Goal: Transaction & Acquisition: Purchase product/service

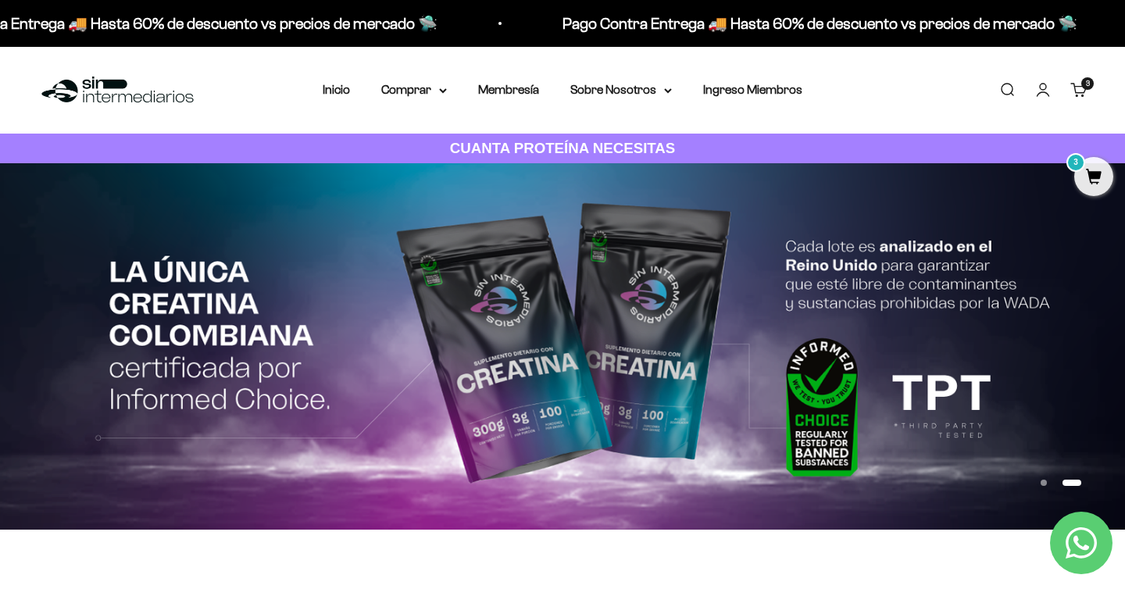
click at [1083, 178] on span "3" at bounding box center [1093, 176] width 39 height 39
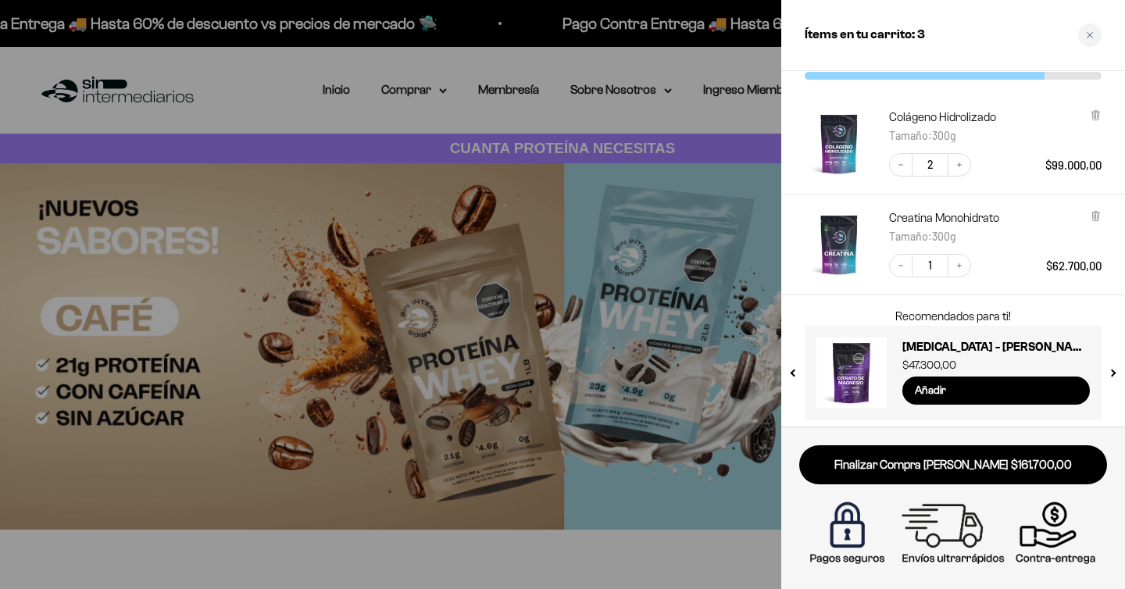
scroll to position [70, 0]
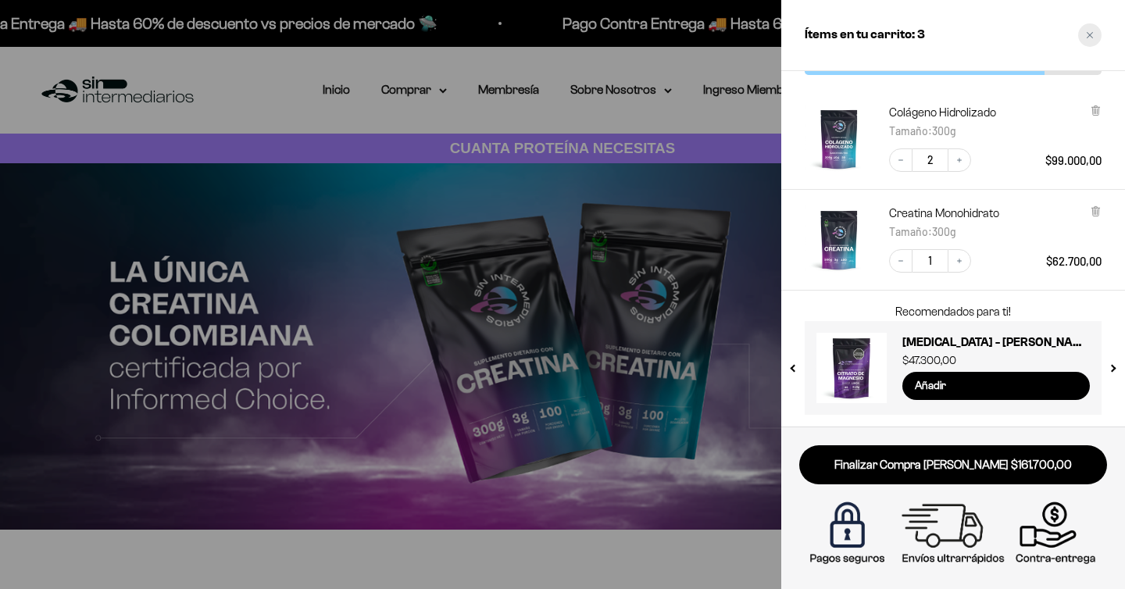
click at [1088, 31] on icon "Close cart" at bounding box center [1090, 35] width 8 height 8
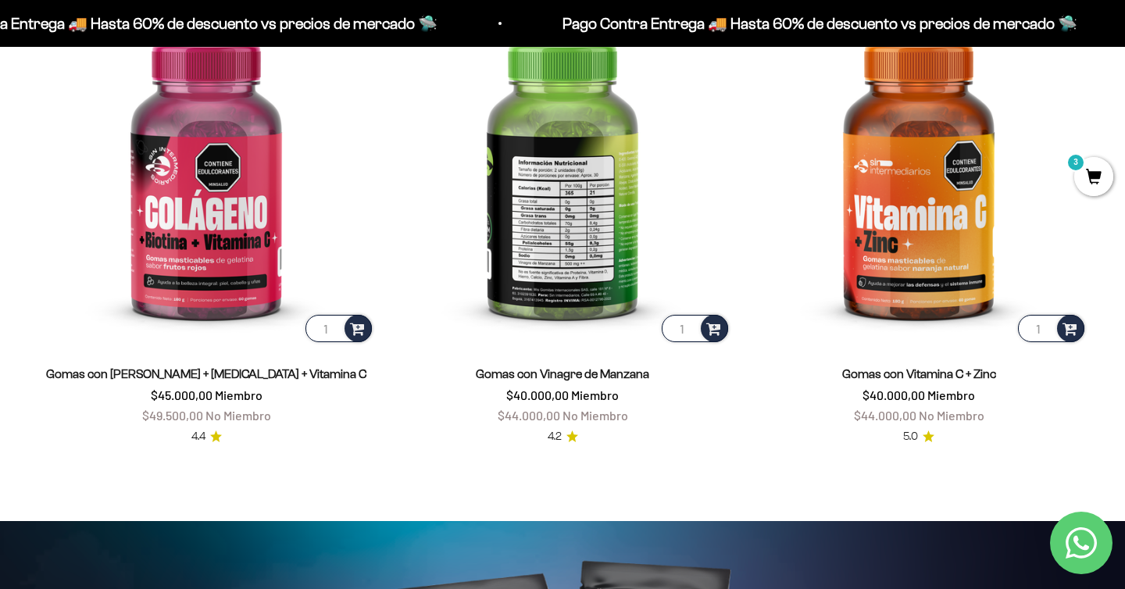
scroll to position [2745, 0]
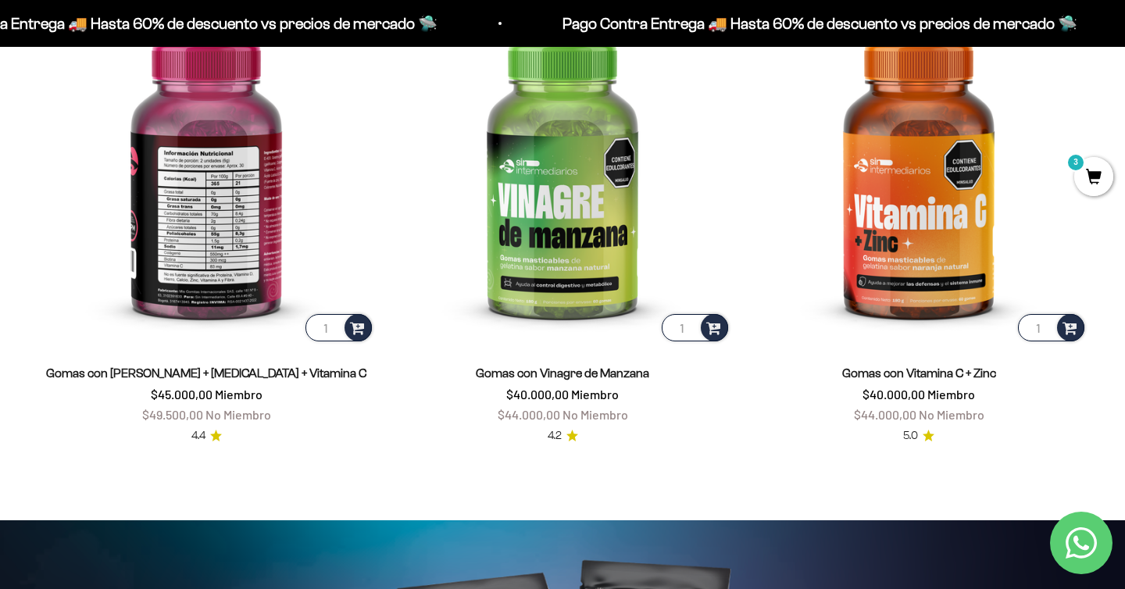
click at [217, 226] on img at bounding box center [205, 175] width 337 height 337
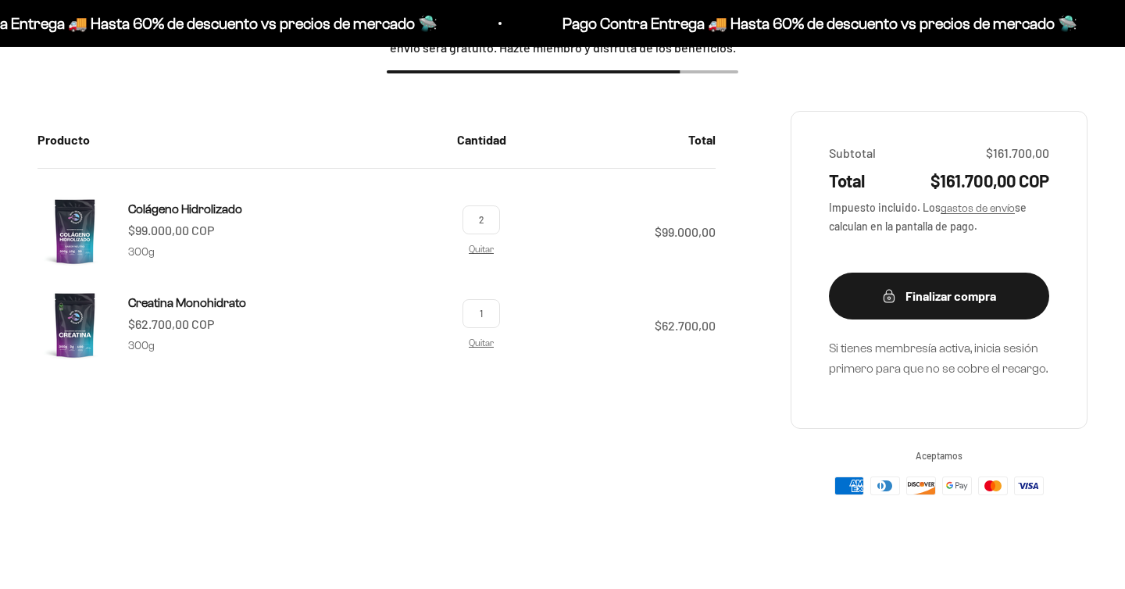
scroll to position [265, 0]
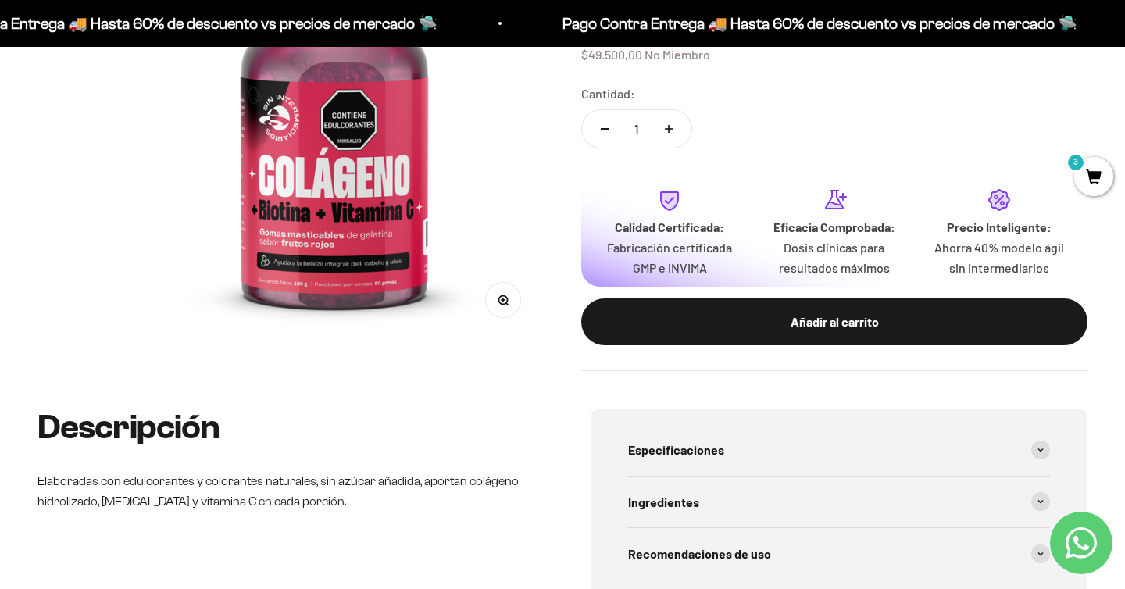
scroll to position [212, 0]
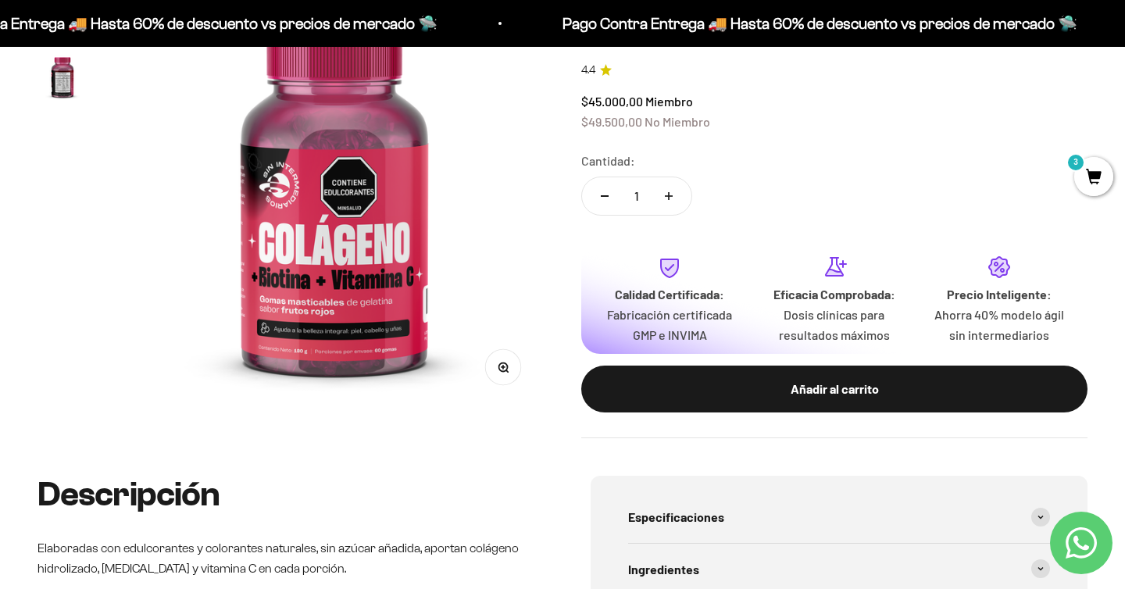
click at [358, 248] on img at bounding box center [334, 198] width 419 height 419
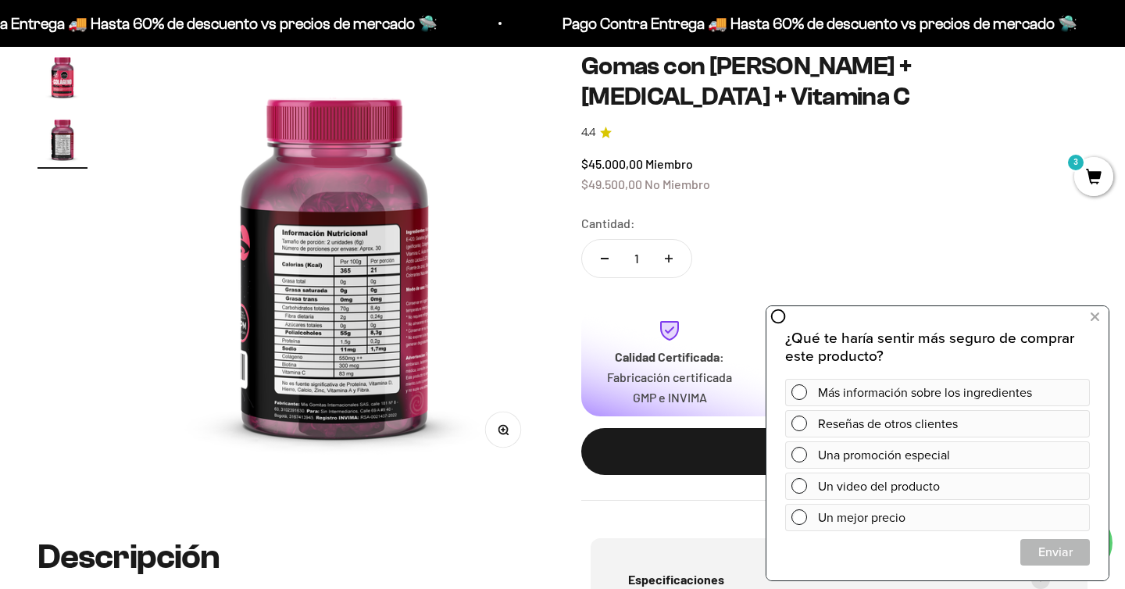
scroll to position [150, 0]
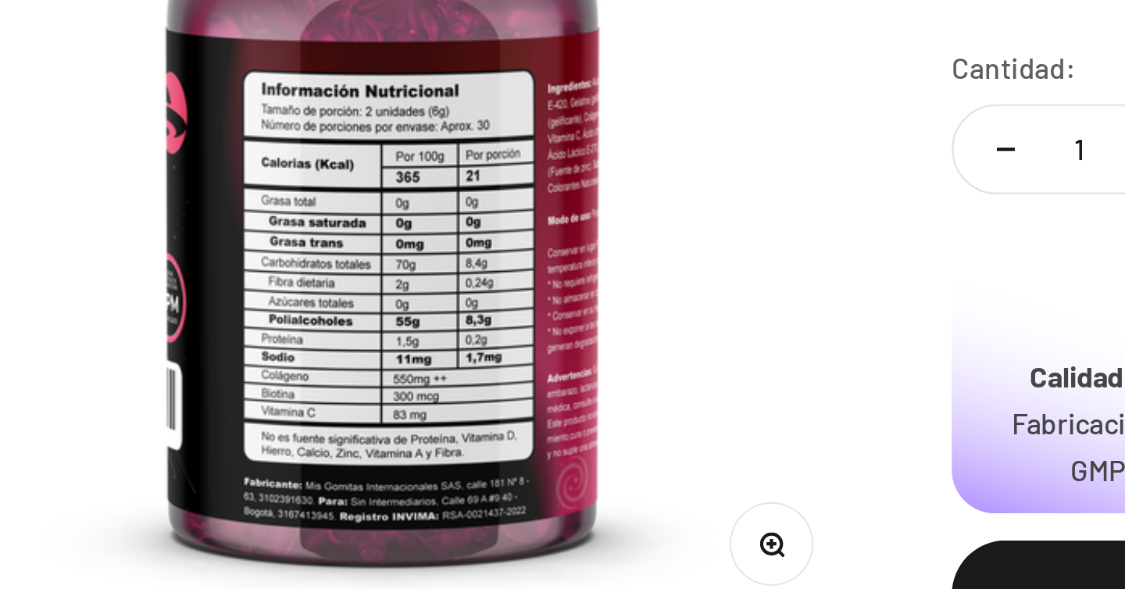
click at [264, 292] on img at bounding box center [334, 260] width 419 height 419
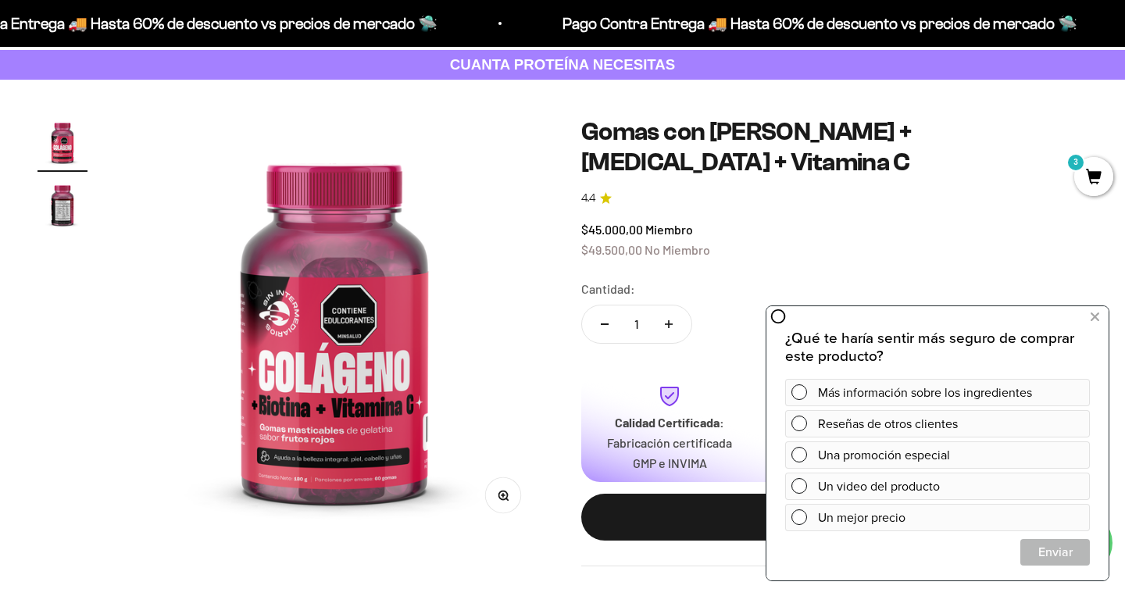
scroll to position [0, 0]
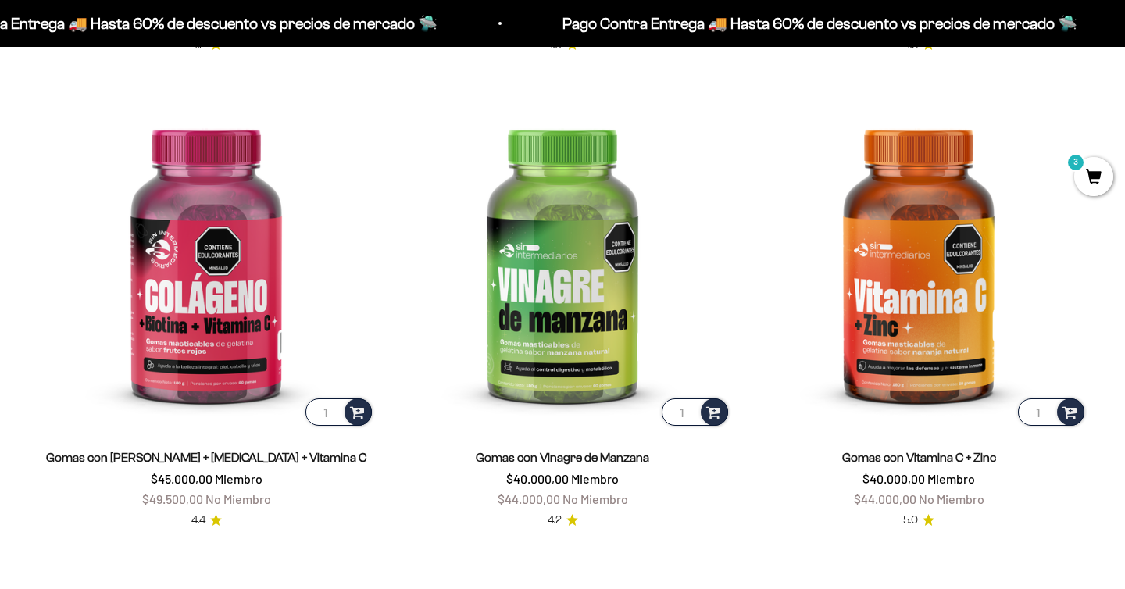
scroll to position [2663, 0]
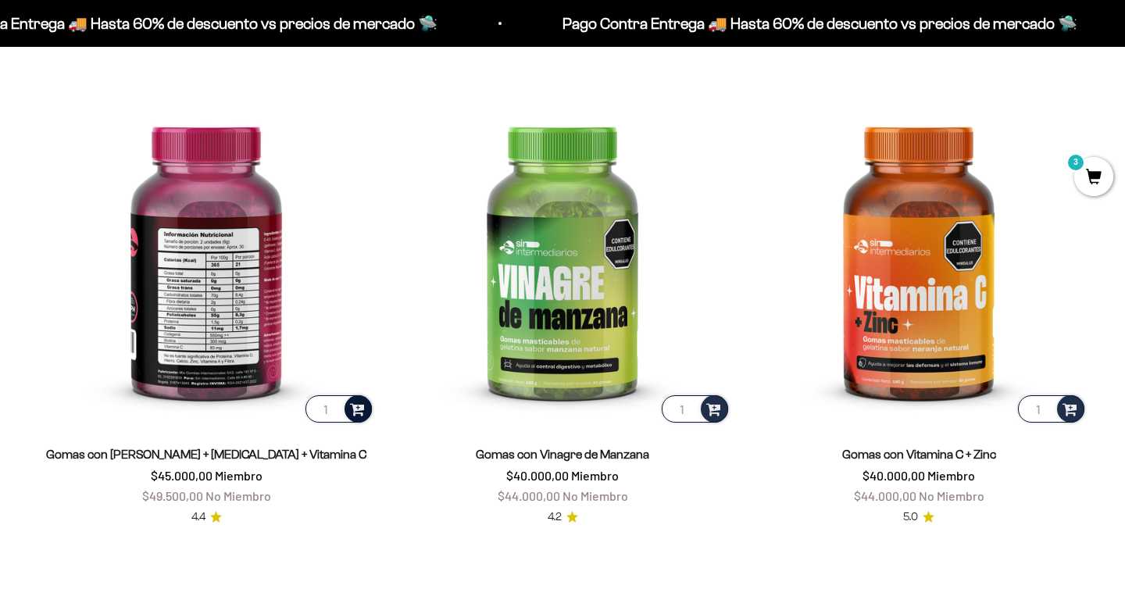
click at [350, 408] on span at bounding box center [357, 408] width 15 height 18
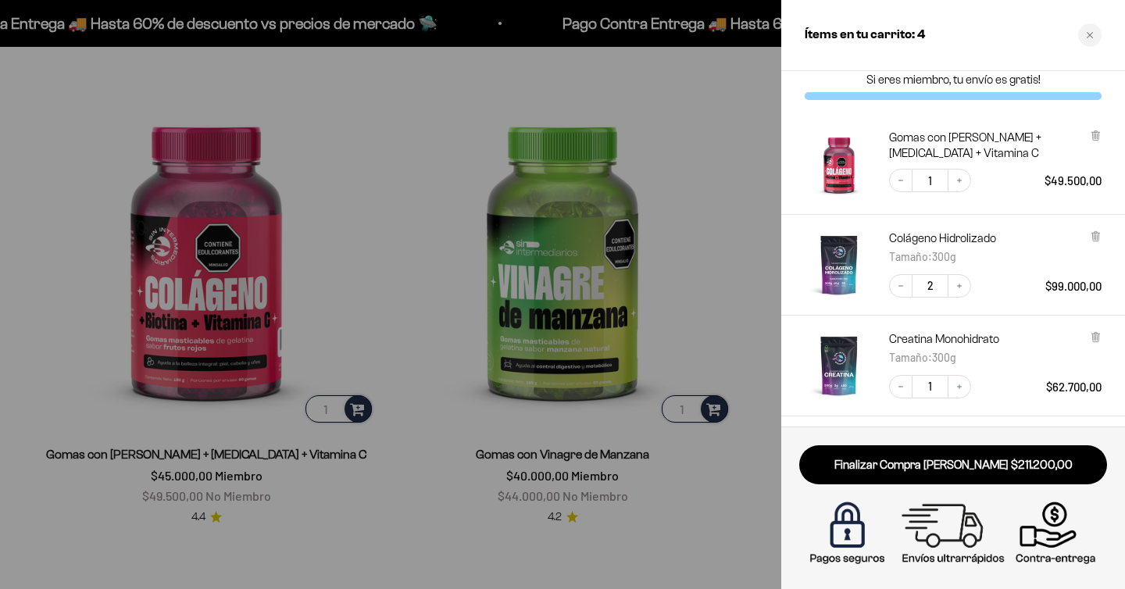
scroll to position [0, 0]
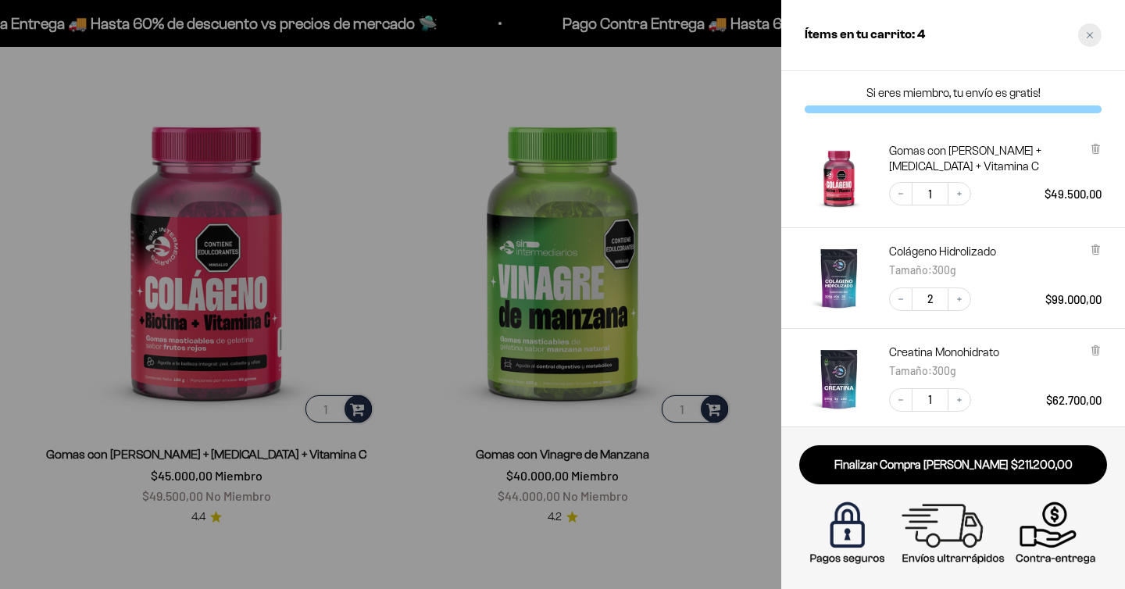
click at [1090, 38] on icon "Close cart" at bounding box center [1090, 35] width 8 height 8
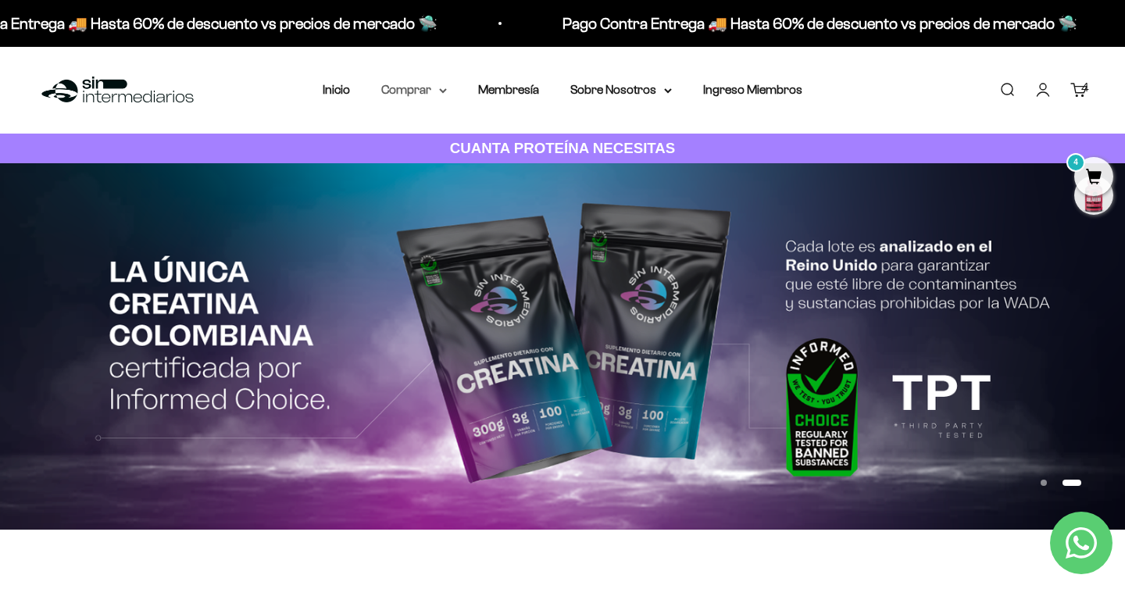
click at [442, 91] on icon at bounding box center [443, 90] width 8 height 5
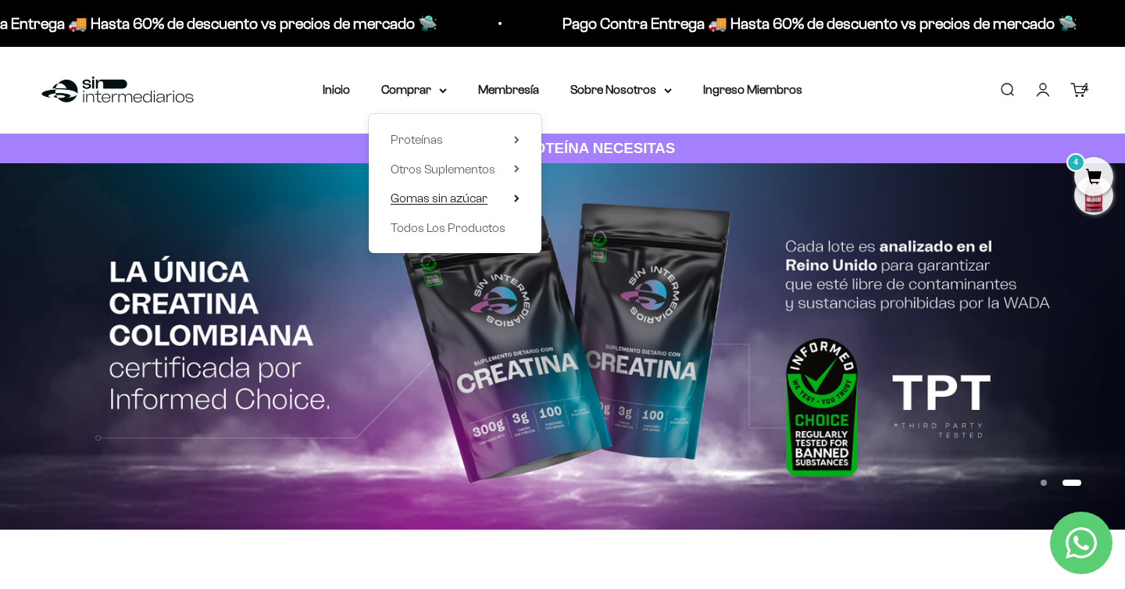
click at [488, 201] on summary "Gomas sin azúcar" at bounding box center [455, 198] width 129 height 20
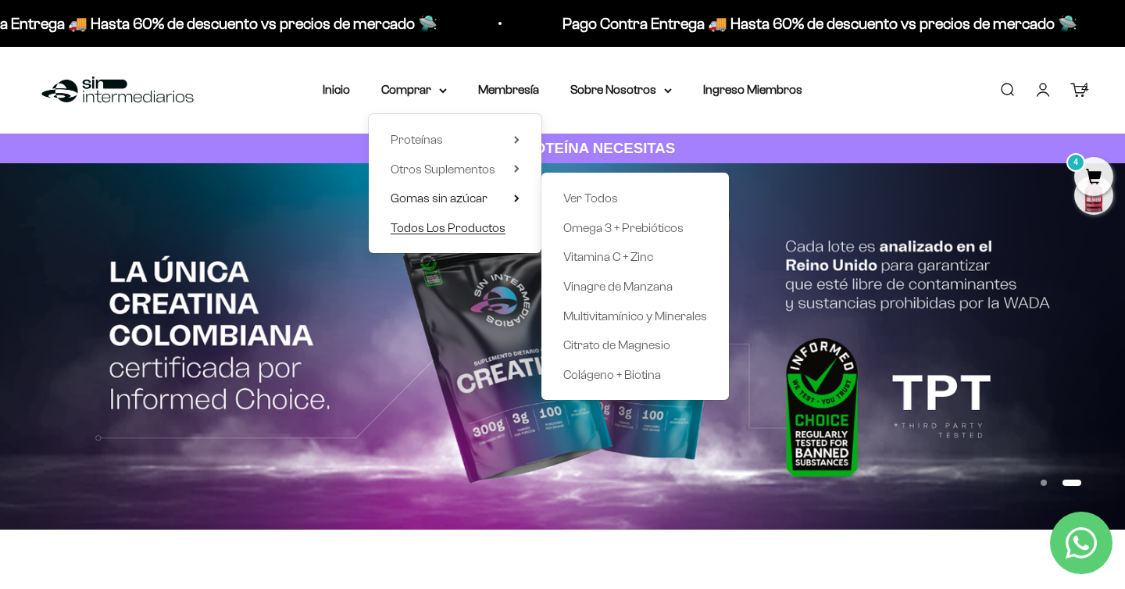
click at [482, 233] on span "Todos Los Productos" at bounding box center [448, 227] width 115 height 13
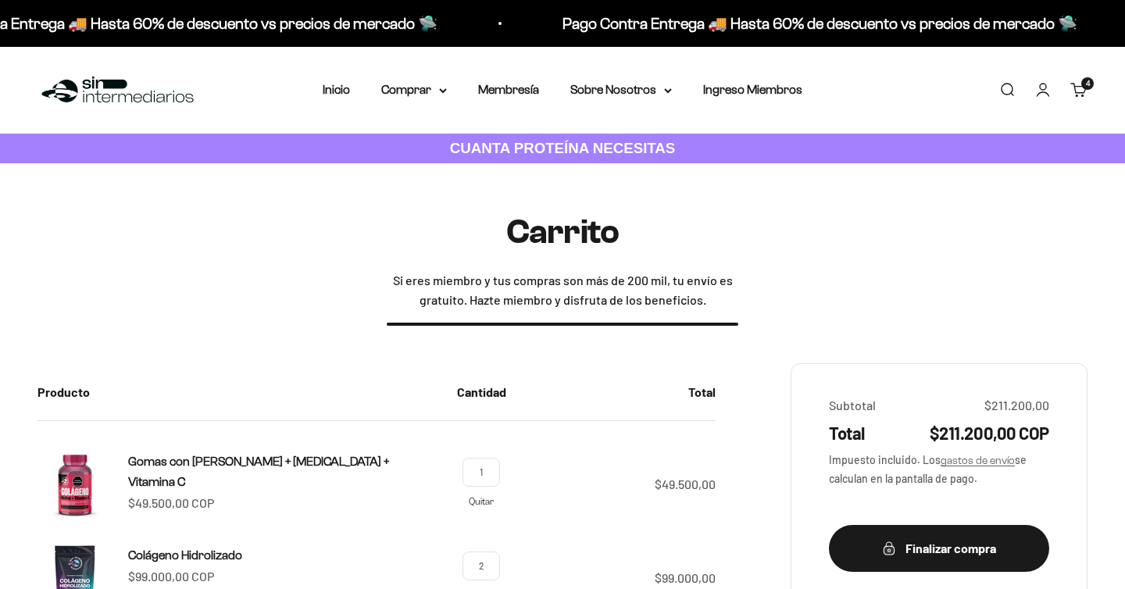
click at [487, 496] on link "Quitar" at bounding box center [481, 501] width 25 height 10
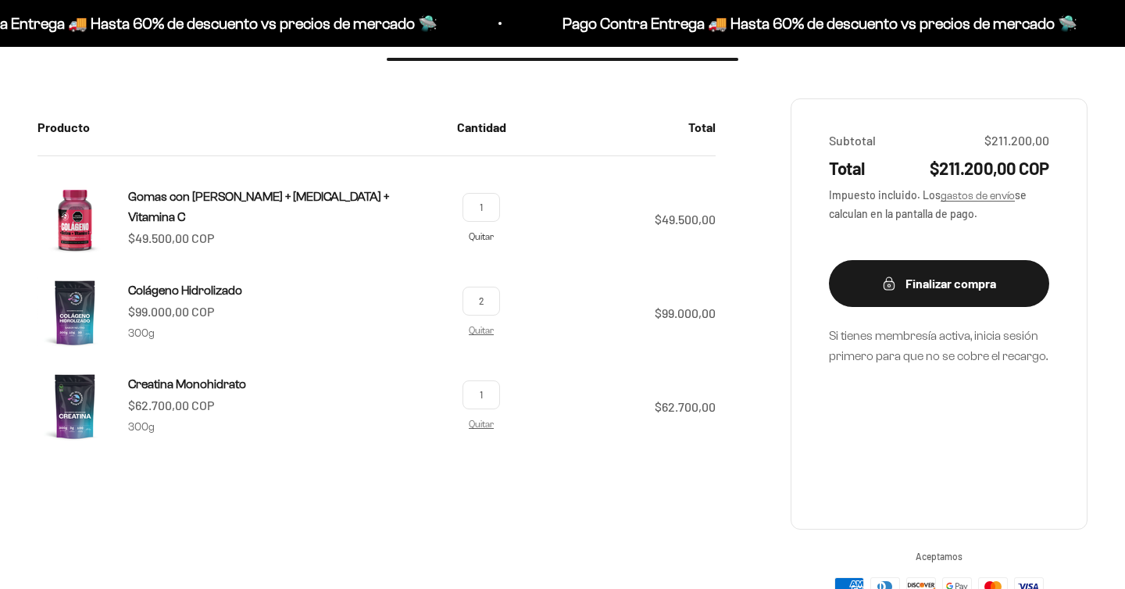
scroll to position [265, 0]
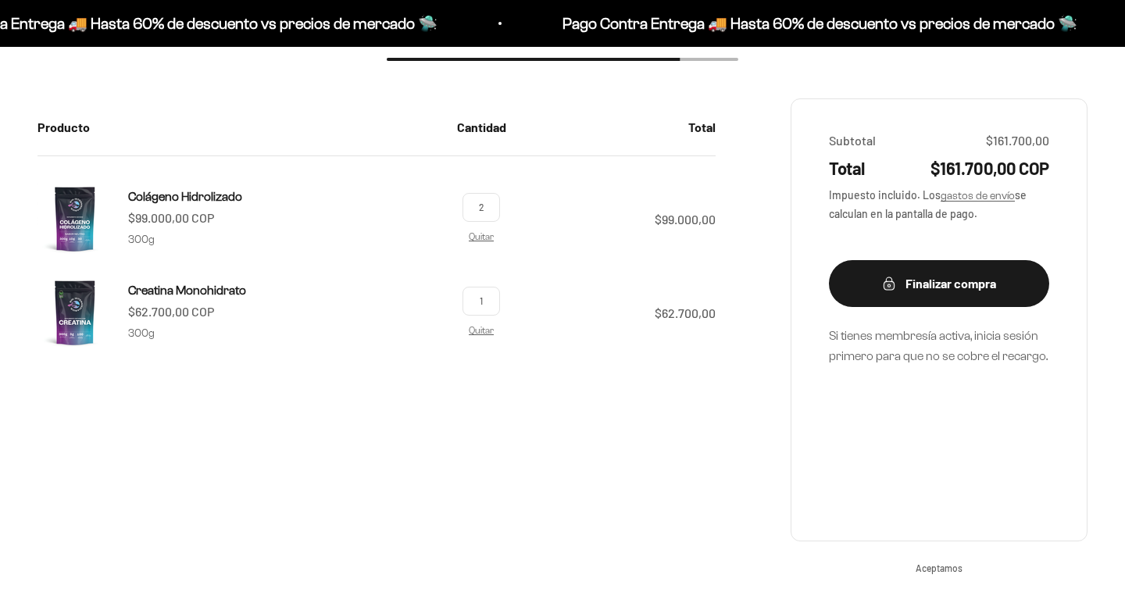
click at [487, 299] on input "1" at bounding box center [480, 301] width 37 height 29
type input "2"
click at [490, 383] on div "Producto Cantidad Total Colágeno Hidrolizado Precio de oferta $99.000,00 COP 30…" at bounding box center [562, 347] width 1050 height 498
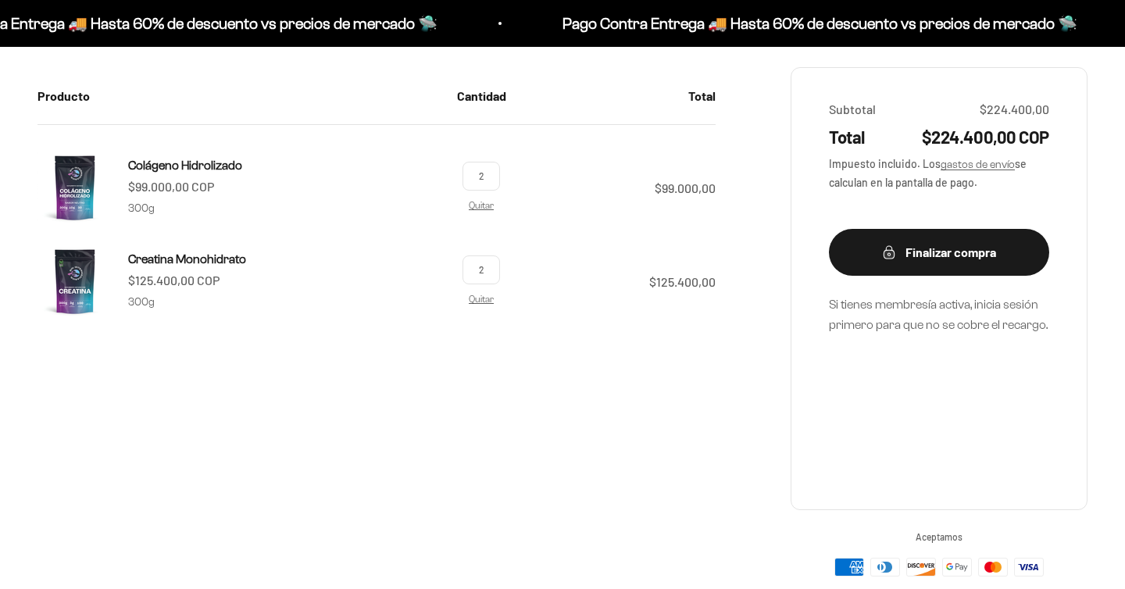
scroll to position [292, 0]
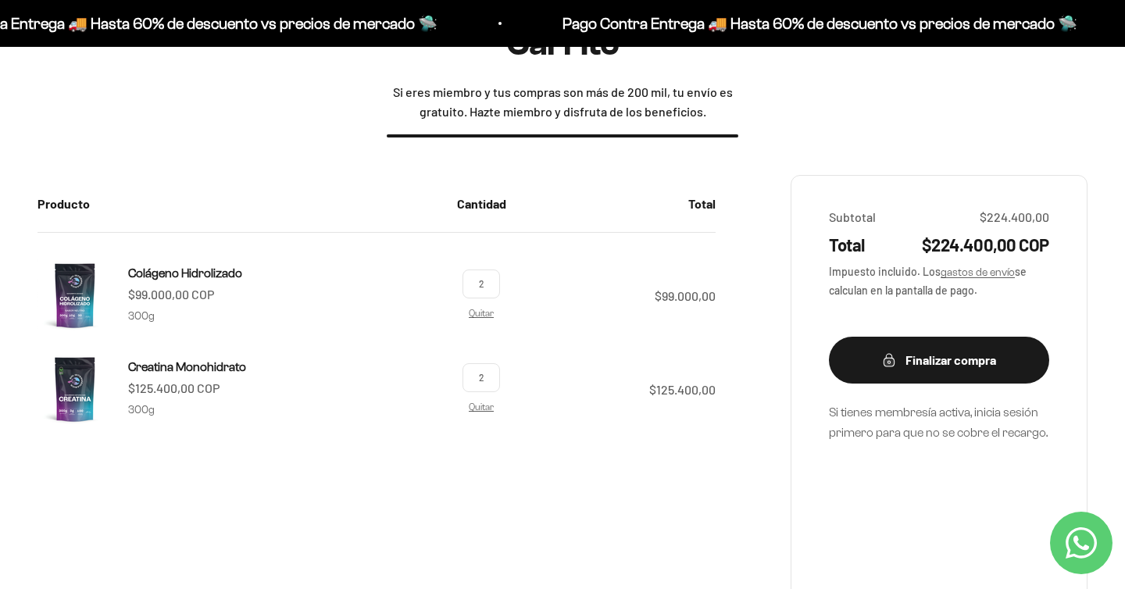
scroll to position [191, 0]
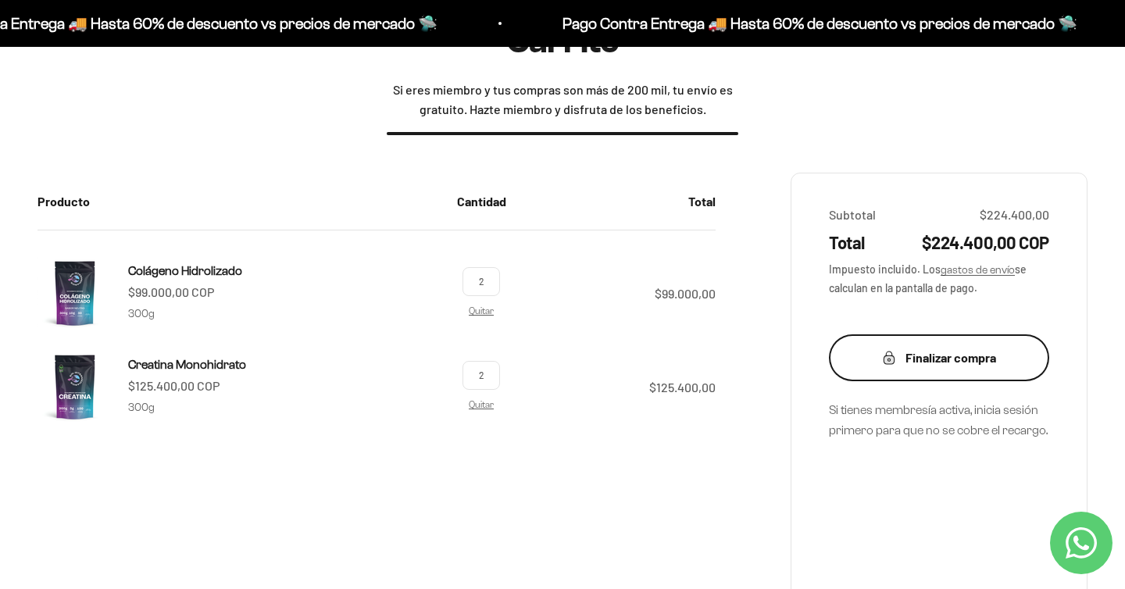
click at [920, 360] on div "Finalizar compra" at bounding box center [939, 358] width 158 height 20
